Goal: Task Accomplishment & Management: Manage account settings

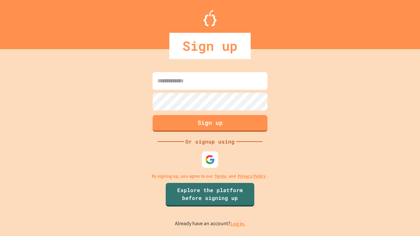
click at [238, 224] on link "Log in." at bounding box center [237, 224] width 15 height 7
